Goal: Task Accomplishment & Management: Use online tool/utility

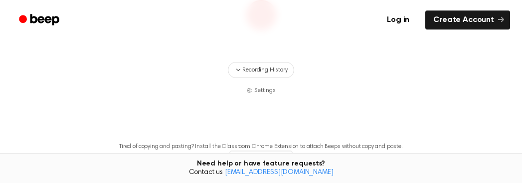
scroll to position [83, 0]
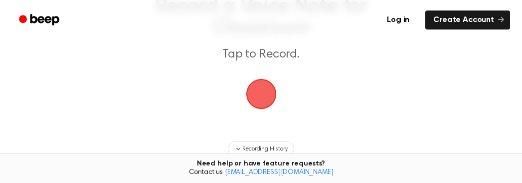
click at [265, 93] on span "button" at bounding box center [261, 94] width 28 height 28
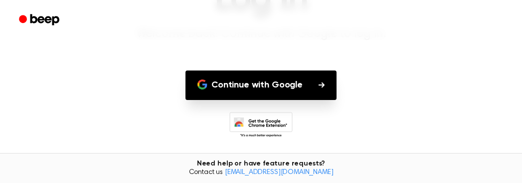
scroll to position [100, 0]
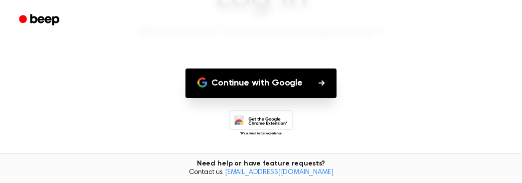
click at [277, 86] on button "Continue with Google" at bounding box center [261, 82] width 151 height 29
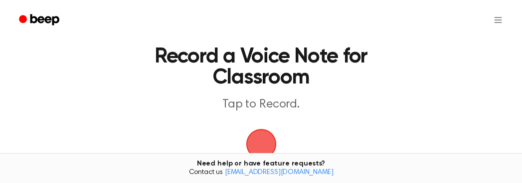
scroll to position [83, 0]
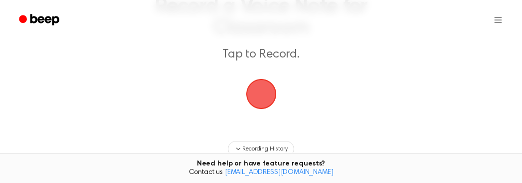
click at [266, 97] on span "button" at bounding box center [261, 94] width 28 height 28
click at [274, 101] on span "button" at bounding box center [261, 94] width 28 height 28
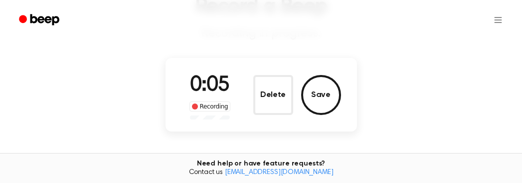
click at [203, 106] on div "Recording" at bounding box center [210, 106] width 41 height 10
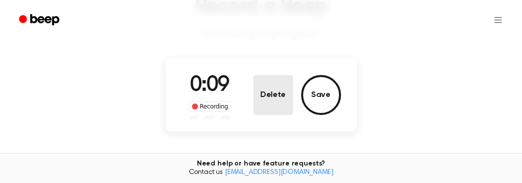
click at [269, 98] on button "Delete" at bounding box center [273, 95] width 40 height 40
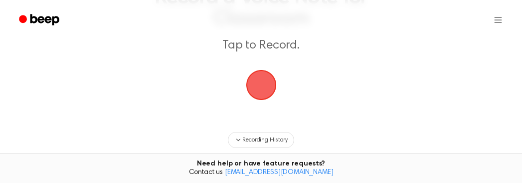
scroll to position [76, 0]
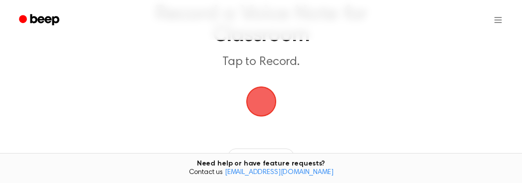
click at [266, 112] on span "button" at bounding box center [261, 101] width 28 height 28
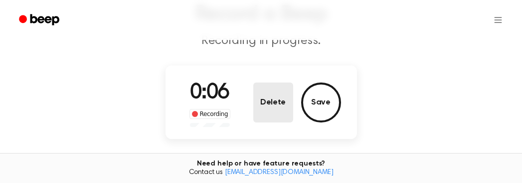
click at [280, 105] on button "Delete" at bounding box center [273, 102] width 40 height 40
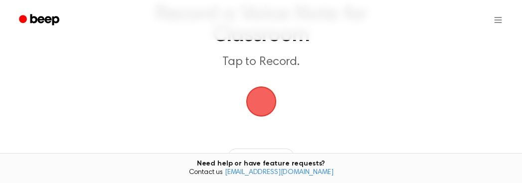
click at [351, 105] on main "Record a Voice Note for Classroom Tap to Record. Recording History Settings Tir…" at bounding box center [261, 108] width 522 height 368
click at [255, 101] on span "button" at bounding box center [261, 101] width 28 height 28
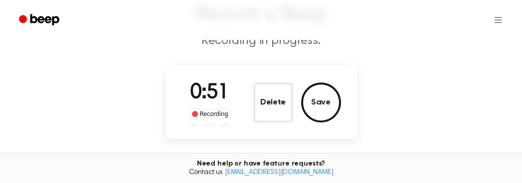
click at [325, 105] on button "Save" at bounding box center [321, 102] width 40 height 40
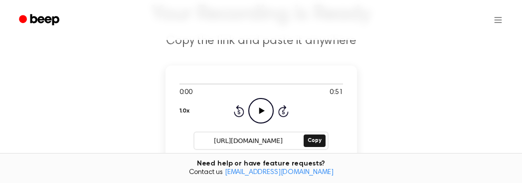
click at [262, 116] on icon "Play Audio" at bounding box center [260, 110] width 25 height 25
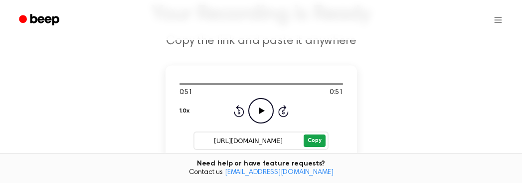
click at [317, 144] on button "Copy" at bounding box center [314, 140] width 21 height 12
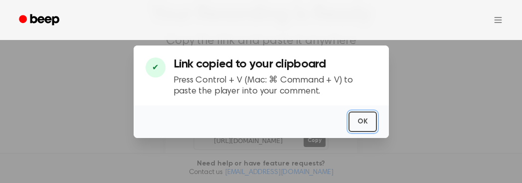
click at [361, 125] on button "OK" at bounding box center [363, 121] width 28 height 20
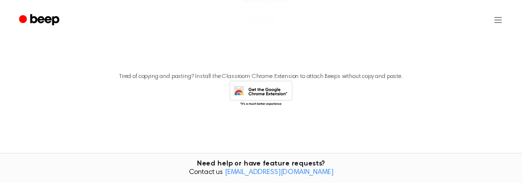
scroll to position [137, 0]
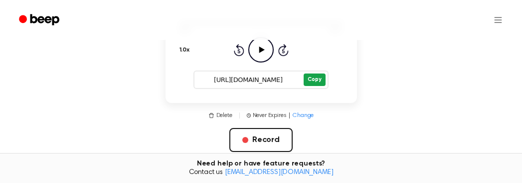
click at [323, 81] on button "Copy" at bounding box center [314, 79] width 21 height 12
click at [403, 47] on main "Your Recording is Ready Copy the link and paste it anywhere 0:51 0:51 1.0x Rewi…" at bounding box center [261, 99] width 522 height 472
click at [312, 77] on button "Copy" at bounding box center [314, 79] width 21 height 12
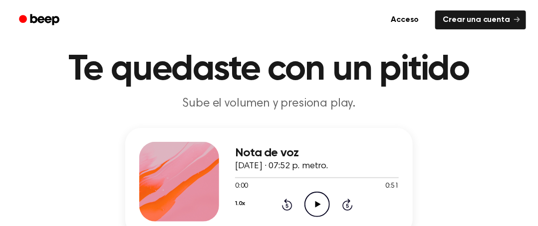
scroll to position [100, 0]
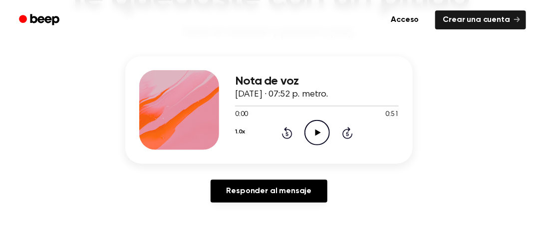
click at [311, 139] on icon "Play Audio" at bounding box center [316, 132] width 25 height 25
click at [319, 138] on icon "Pause Audio" at bounding box center [316, 132] width 25 height 25
